Goal: Check status: Check status

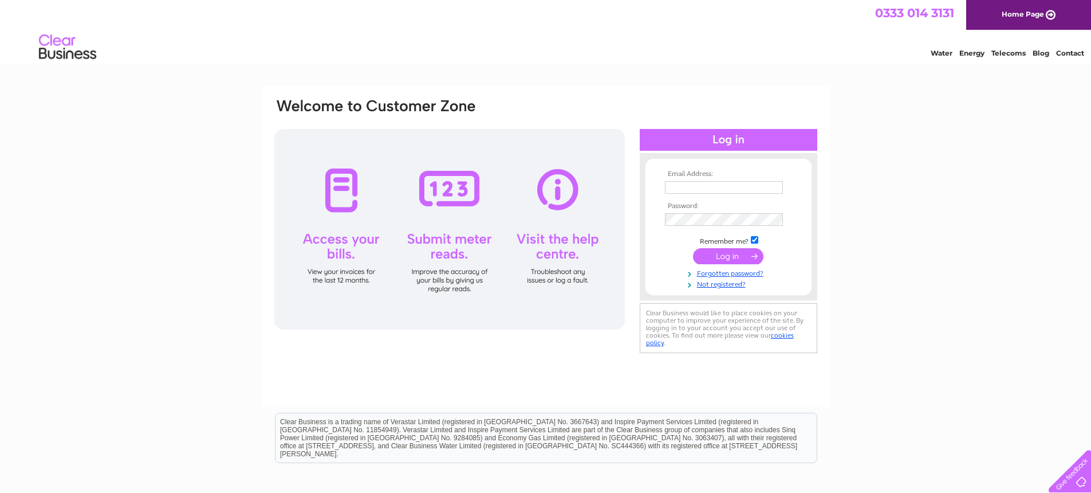
type input "gerard.clark@hotmail.co.uk"
click at [718, 253] on input "submit" at bounding box center [728, 256] width 70 height 16
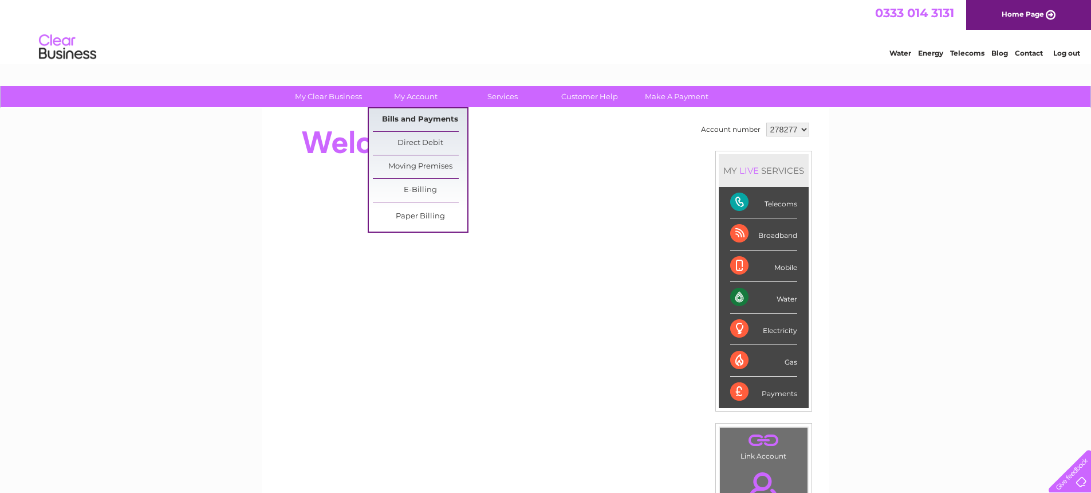
click at [419, 117] on link "Bills and Payments" at bounding box center [420, 119] width 95 height 23
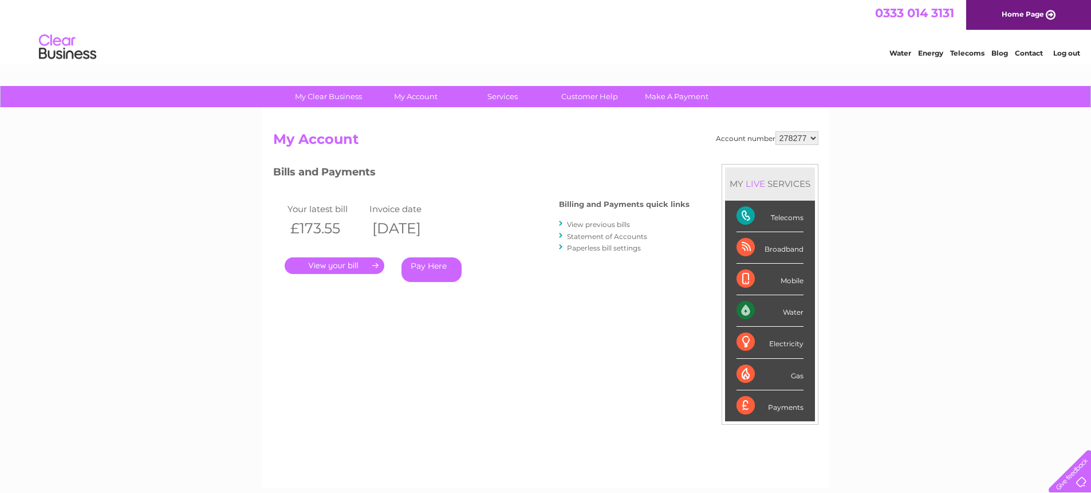
click at [339, 271] on link "." at bounding box center [335, 265] width 100 height 17
